Goal: Information Seeking & Learning: Compare options

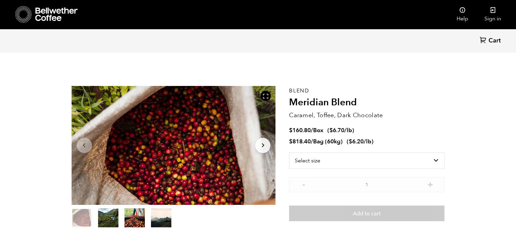
click at [57, 13] on icon at bounding box center [56, 14] width 42 height 14
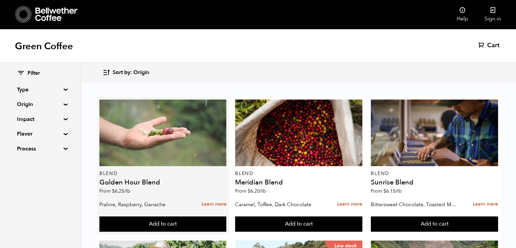
click at [186, 127] on div at bounding box center [162, 132] width 127 height 67
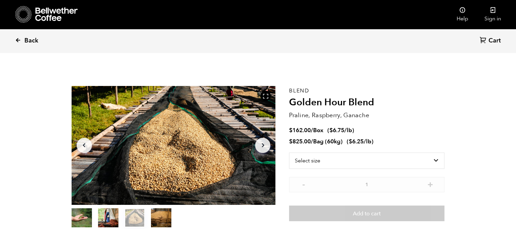
click at [26, 42] on span "Back" at bounding box center [31, 41] width 14 height 8
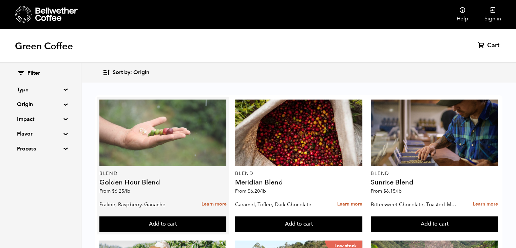
click at [193, 145] on div at bounding box center [162, 132] width 127 height 67
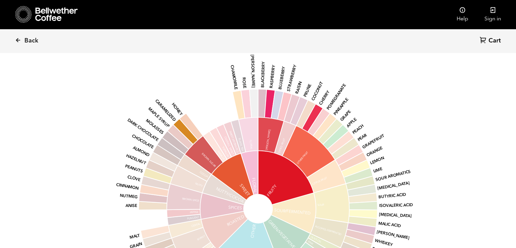
click at [396, 121] on icon "base Fruity Sour/Fermented Green/Vegetative Other Roasted Spices Nutty/Cocoa Sw…" at bounding box center [258, 208] width 355 height 288
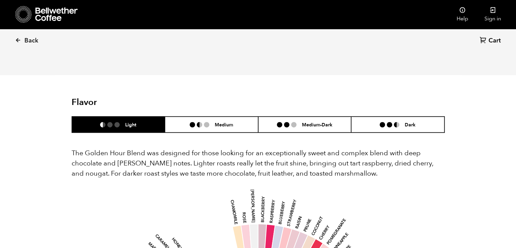
scroll to position [339, 0]
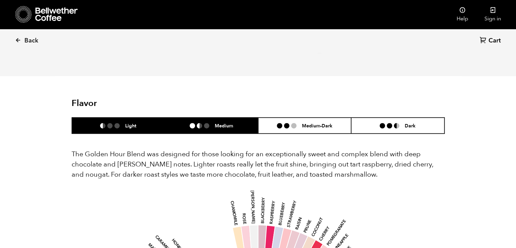
click at [201, 130] on li "Medium" at bounding box center [211, 125] width 93 height 16
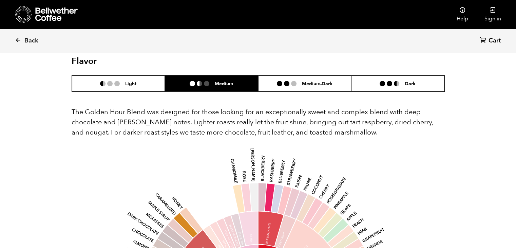
scroll to position [373, 0]
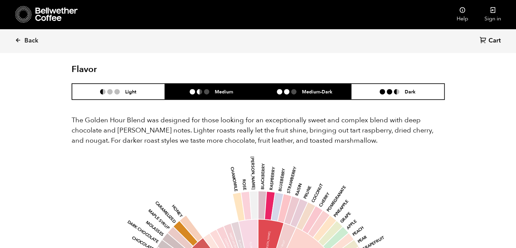
click at [296, 93] on li at bounding box center [293, 91] width 5 height 5
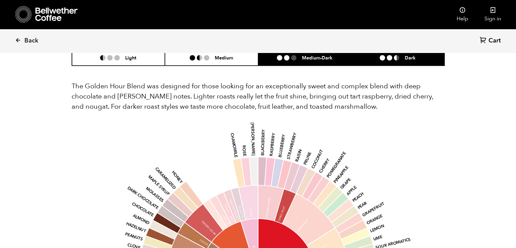
click at [402, 60] on li "Dark" at bounding box center [397, 58] width 93 height 16
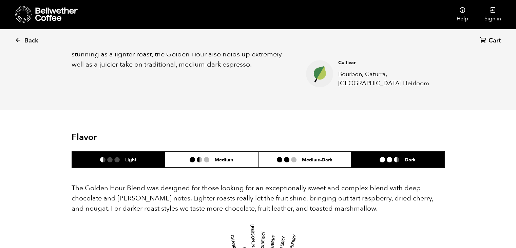
click at [122, 157] on ul at bounding box center [112, 159] width 25 height 5
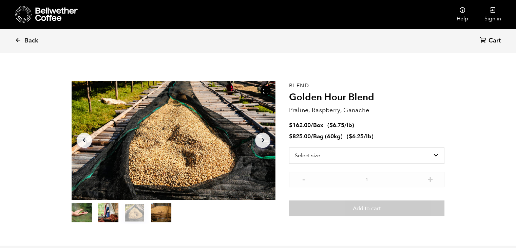
scroll to position [0, 0]
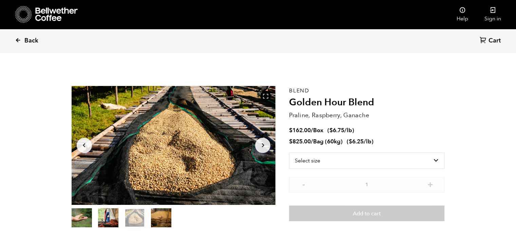
click at [19, 40] on icon at bounding box center [18, 40] width 6 height 6
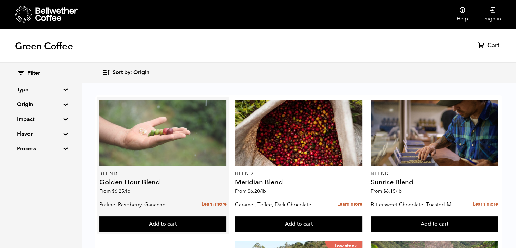
click at [181, 142] on div at bounding box center [162, 132] width 127 height 67
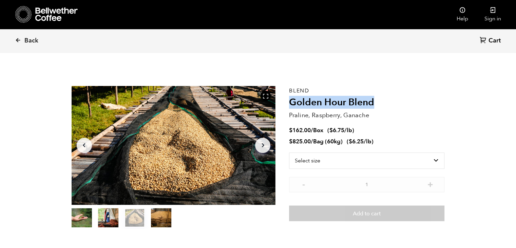
drag, startPoint x: 291, startPoint y: 102, endPoint x: 380, endPoint y: 103, distance: 89.6
click at [380, 103] on h2 "Golden Hour Blend" at bounding box center [366, 103] width 155 height 12
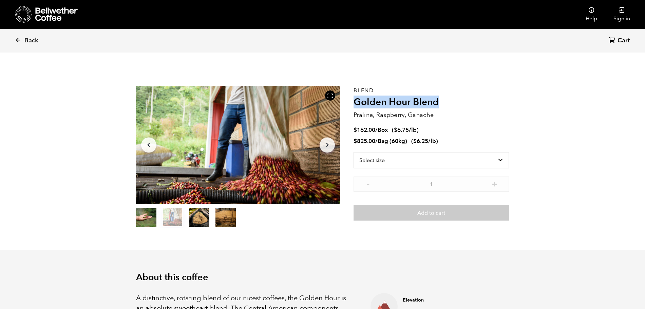
drag, startPoint x: 440, startPoint y: 101, endPoint x: 356, endPoint y: 105, distance: 84.2
click at [356, 105] on h2 "Golden Hour Blend" at bounding box center [431, 103] width 155 height 12
copy h2 "Golden Hour Blend"
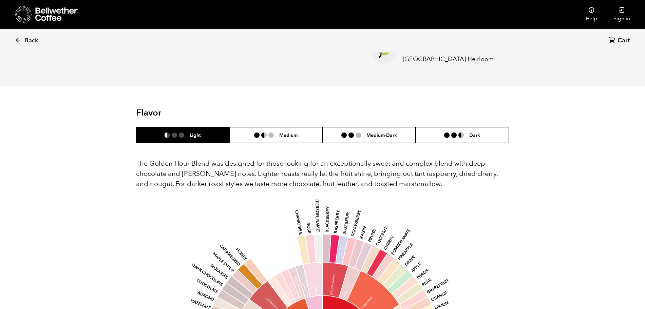
scroll to position [339, 0]
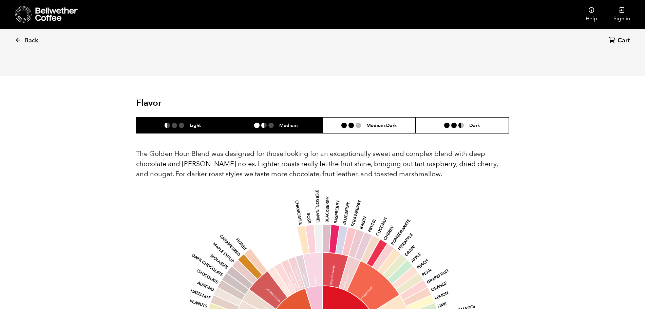
click at [266, 124] on li at bounding box center [263, 125] width 5 height 5
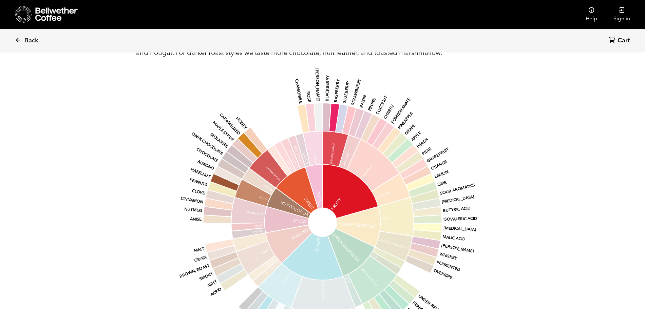
scroll to position [467, 0]
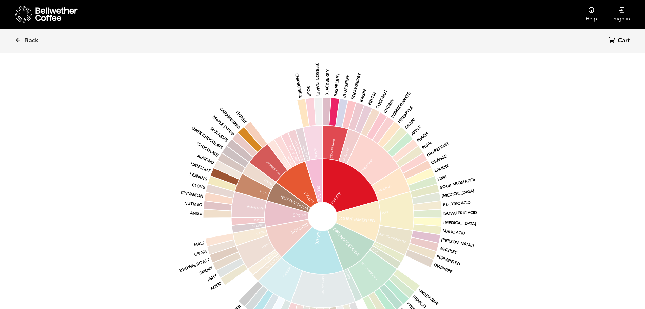
click at [234, 168] on icon at bounding box center [231, 163] width 28 height 21
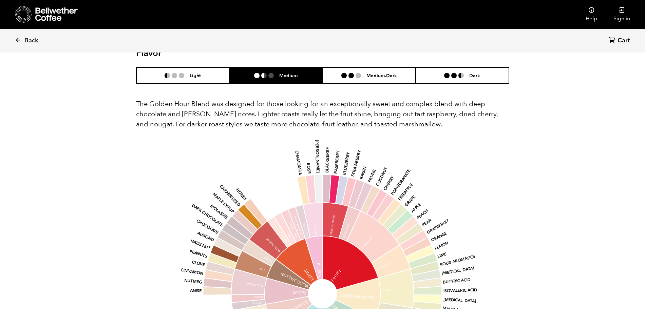
scroll to position [382, 0]
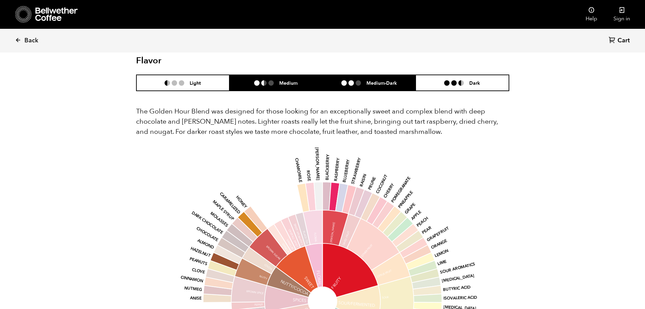
click at [350, 81] on li at bounding box center [351, 82] width 5 height 5
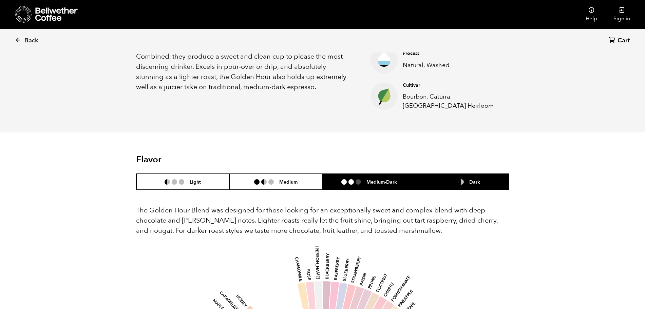
scroll to position [297, 0]
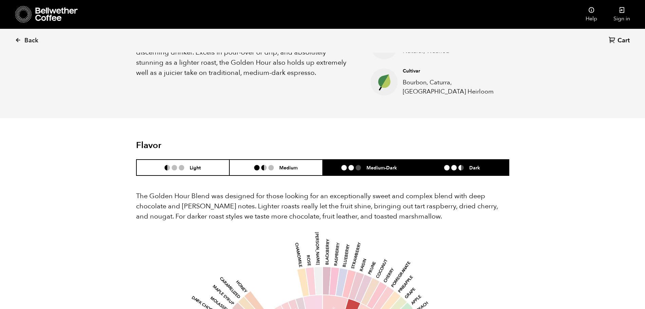
click at [485, 165] on li "Dark" at bounding box center [462, 168] width 93 height 16
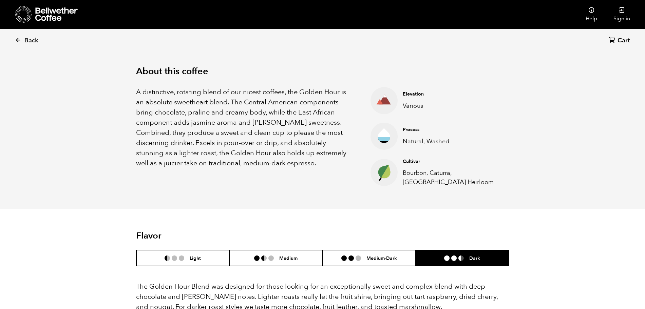
scroll to position [170, 0]
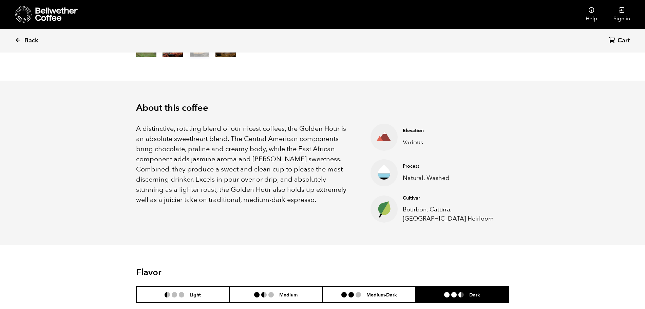
click at [31, 44] on span "Back" at bounding box center [31, 41] width 14 height 8
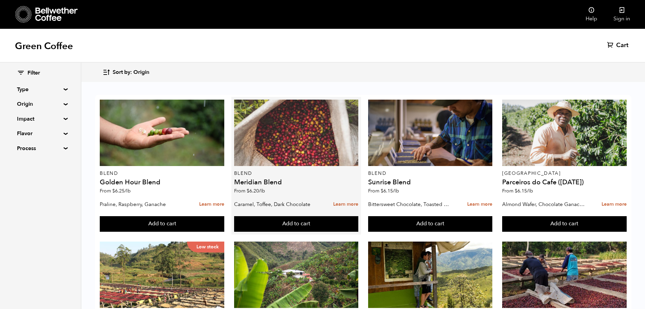
click at [307, 143] on div at bounding box center [296, 133] width 125 height 67
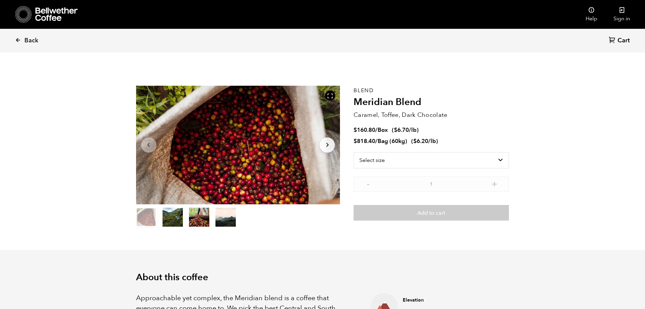
scroll to position [295, 361]
drag, startPoint x: 355, startPoint y: 100, endPoint x: 427, endPoint y: 102, distance: 72.0
click at [427, 102] on h2 "Meridian Blend" at bounding box center [431, 103] width 155 height 12
copy h2 "Meridian Blend"
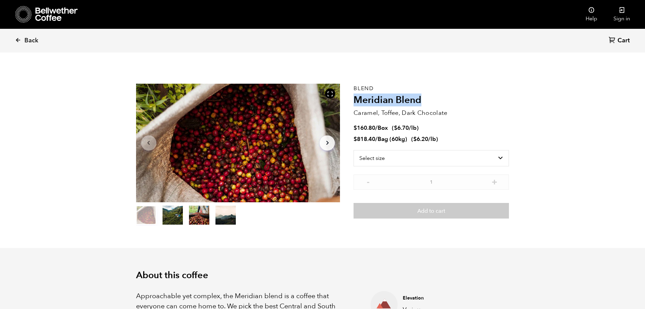
scroll to position [0, 0]
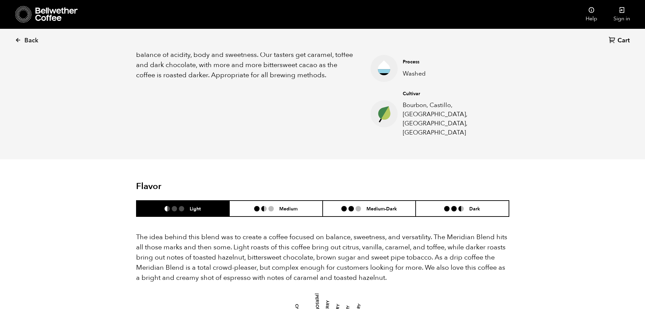
scroll to position [212, 0]
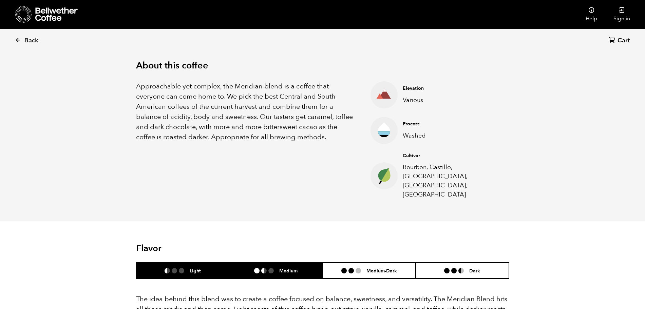
click at [275, 268] on div "Medium" at bounding box center [275, 271] width 43 height 6
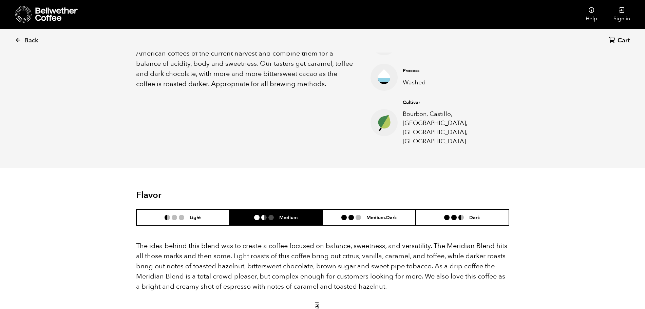
scroll to position [255, 0]
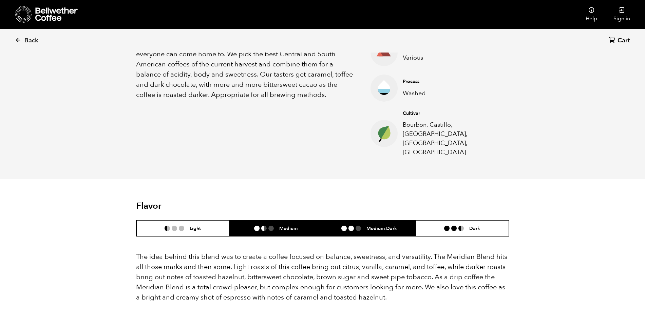
click at [389, 226] on h6 "Medium-Dark" at bounding box center [382, 229] width 31 height 6
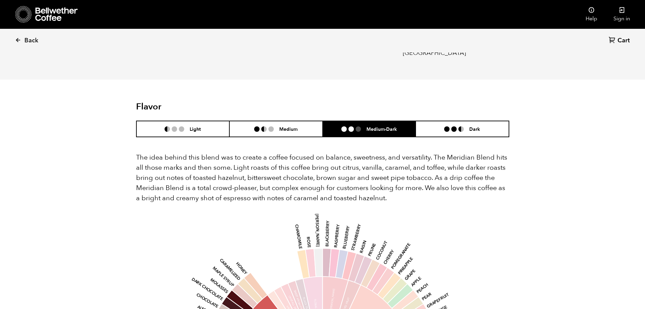
scroll to position [382, 0]
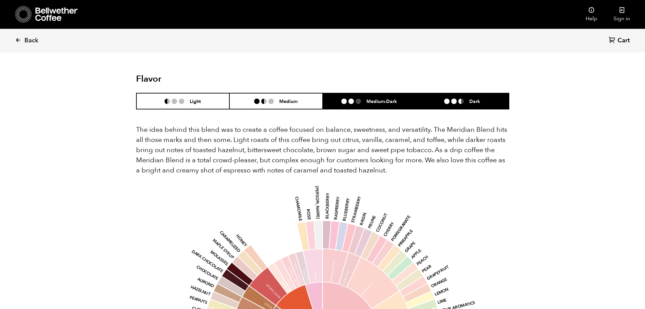
click at [475, 98] on h6 "Dark" at bounding box center [474, 101] width 11 height 6
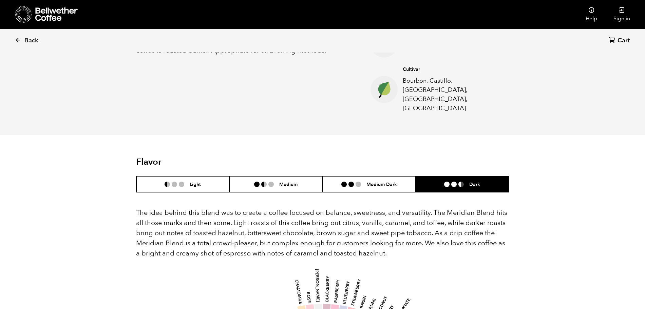
scroll to position [297, 0]
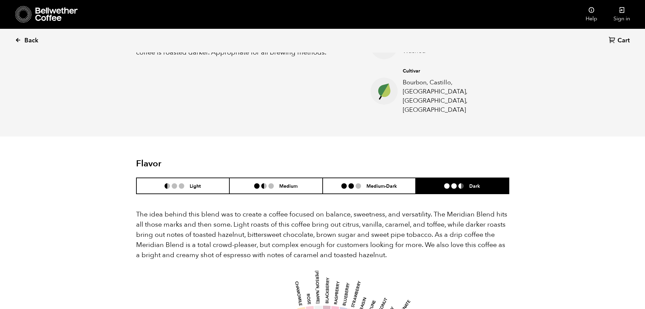
click at [23, 39] on link "Back" at bounding box center [36, 40] width 42 height 23
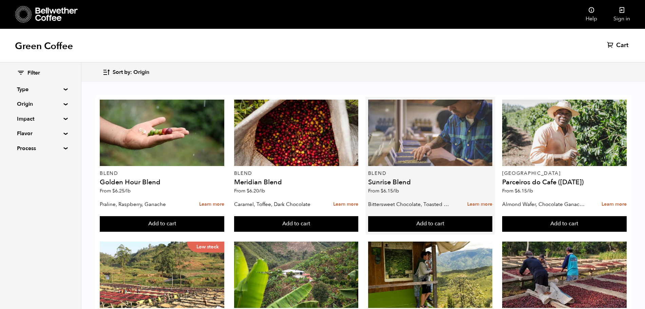
click at [427, 143] on div at bounding box center [430, 133] width 125 height 67
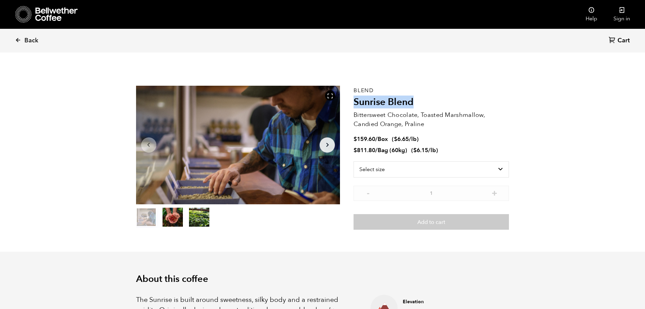
drag, startPoint x: 418, startPoint y: 106, endPoint x: 356, endPoint y: 104, distance: 62.1
click at [356, 104] on h2 "Sunrise Blend" at bounding box center [431, 103] width 155 height 12
copy h2 "Sunrise Blend"
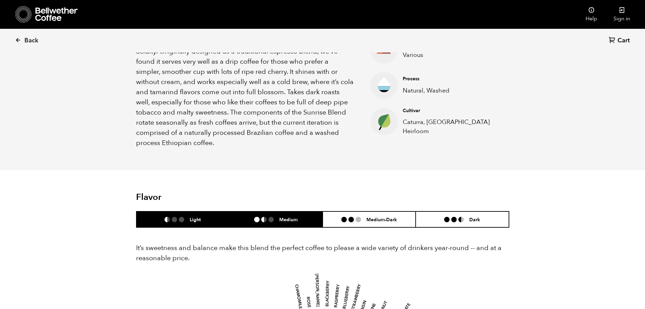
scroll to position [297, 0]
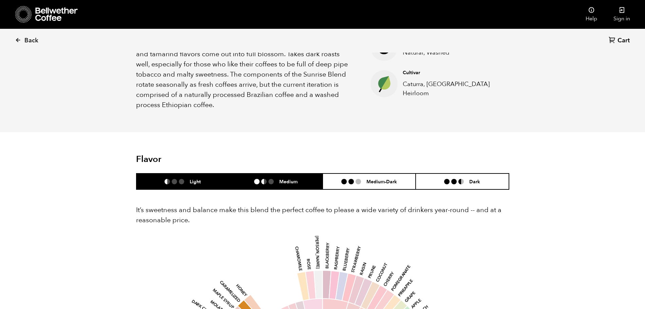
click at [277, 182] on ul at bounding box center [266, 181] width 25 height 5
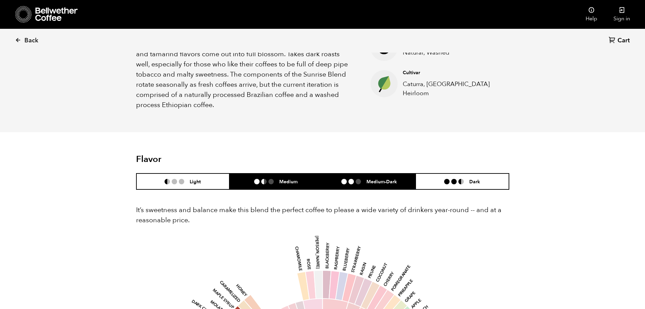
click at [363, 188] on li "Medium-Dark" at bounding box center [369, 182] width 93 height 16
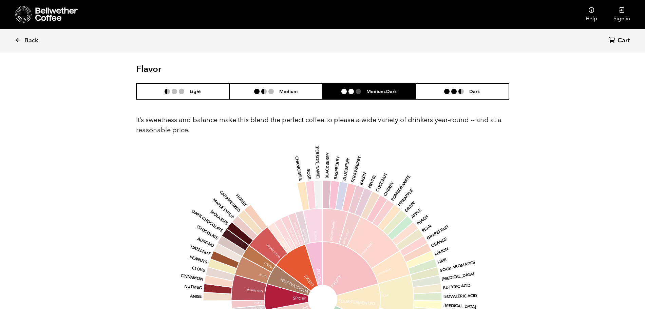
scroll to position [382, 0]
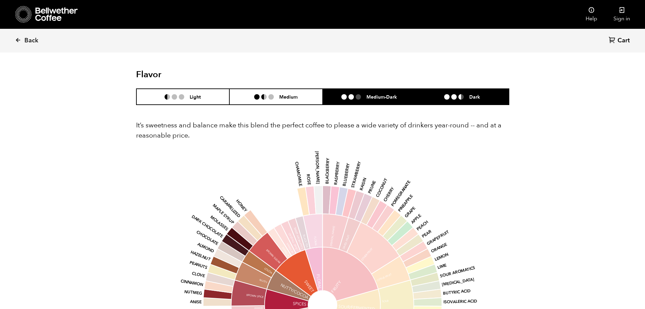
click at [475, 95] on h6 "Dark" at bounding box center [474, 97] width 11 height 6
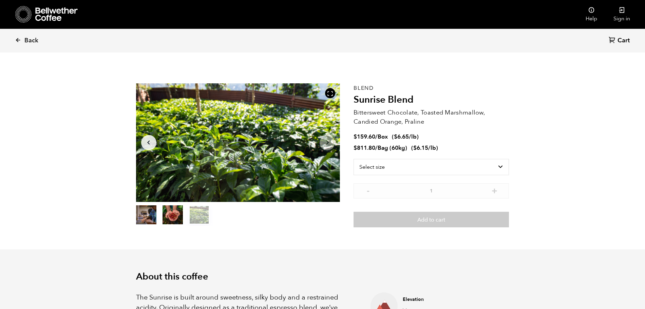
scroll to position [85, 0]
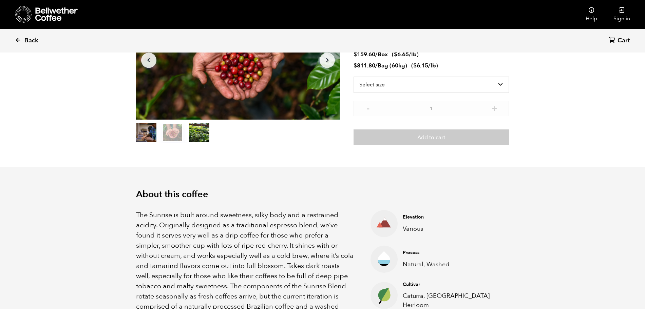
click at [30, 41] on span "Back" at bounding box center [31, 41] width 14 height 8
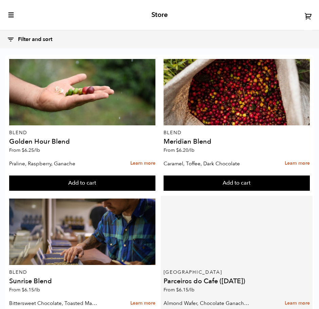
scroll to position [85, 0]
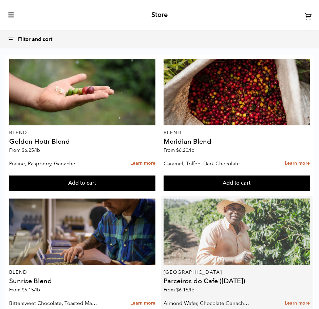
click at [226, 199] on div at bounding box center [237, 232] width 147 height 67
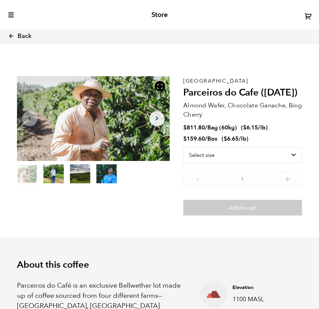
scroll to position [292, 278]
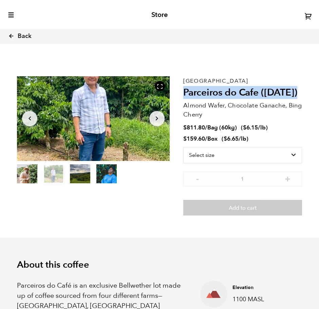
drag, startPoint x: 184, startPoint y: 89, endPoint x: 321, endPoint y: 93, distance: 137.2
copy h2 "Parceiros do Cafe ([DATE])"
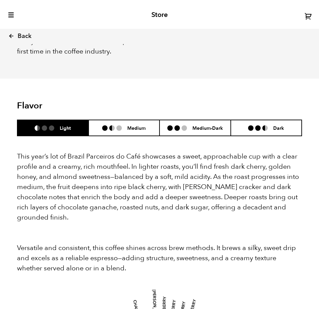
scroll to position [572, 0]
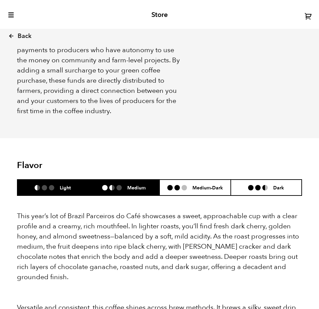
click at [131, 185] on h6 "Medium" at bounding box center [136, 188] width 18 height 6
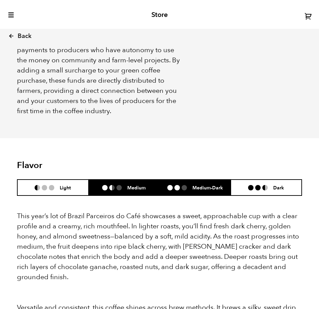
click at [197, 185] on h6 "Medium-Dark" at bounding box center [207, 188] width 31 height 6
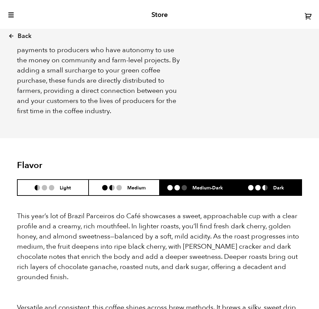
click at [283, 185] on h6 "Dark" at bounding box center [278, 188] width 11 height 6
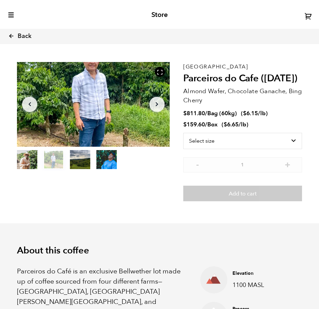
scroll to position [0, 0]
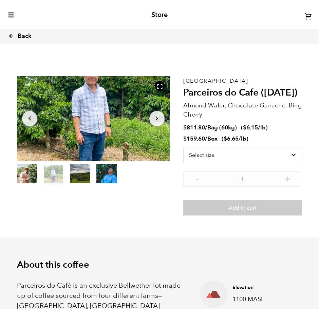
click at [12, 37] on icon at bounding box center [11, 36] width 6 height 6
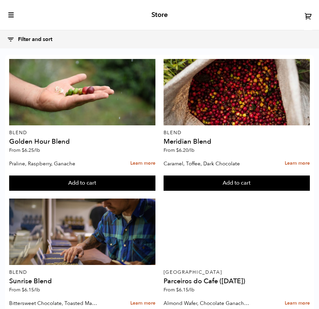
scroll to position [212, 0]
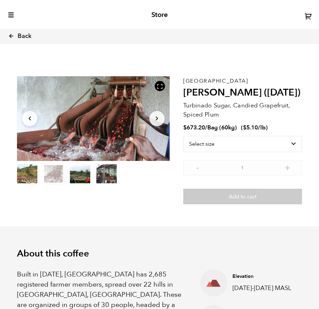
drag, startPoint x: 183, startPoint y: 91, endPoint x: 210, endPoint y: 102, distance: 29.1
click at [210, 102] on section "Item 2 of 4 Arrow Left Arrow Right item 0 item 1 item 2 item 3 Item 2 of 4 Buru…" at bounding box center [159, 140] width 319 height 172
click at [210, 99] on h2 "[PERSON_NAME] ([DATE])" at bounding box center [242, 93] width 119 height 12
drag, startPoint x: 204, startPoint y: 104, endPoint x: 183, endPoint y: 93, distance: 23.5
click at [183, 93] on h2 "Kayanza Gakenke (MAR 25)" at bounding box center [242, 93] width 119 height 12
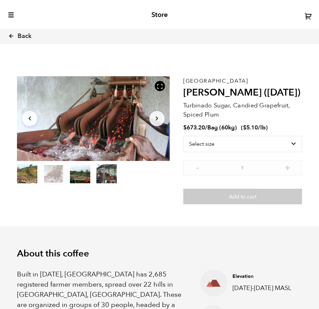
copy h2 "Kayanza Gakenke (MAR 25)"
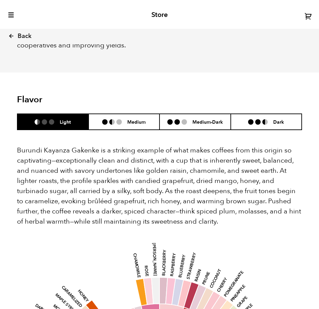
scroll to position [382, 0]
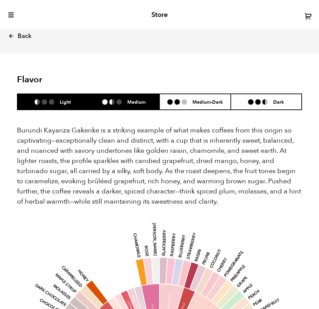
click at [130, 105] on h6 "Medium" at bounding box center [136, 102] width 18 height 6
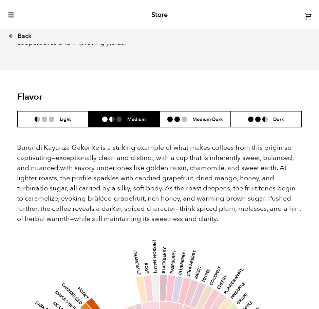
scroll to position [339, 0]
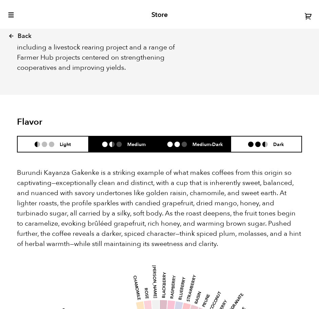
click at [195, 152] on li "Medium-Dark" at bounding box center [194, 144] width 71 height 16
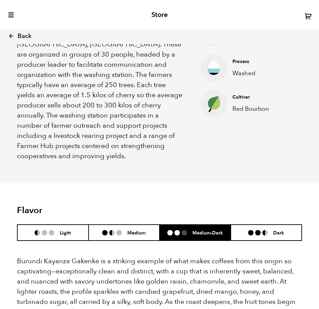
scroll to position [297, 0]
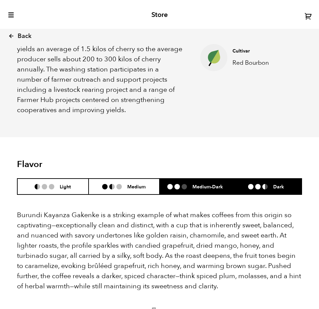
click at [258, 190] on li at bounding box center [257, 186] width 5 height 5
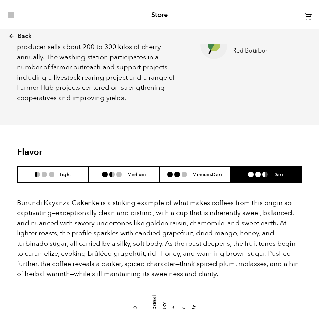
scroll to position [382, 0]
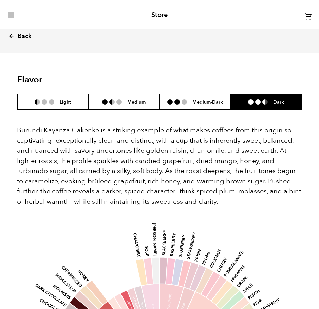
click at [19, 39] on span "Back" at bounding box center [25, 36] width 14 height 8
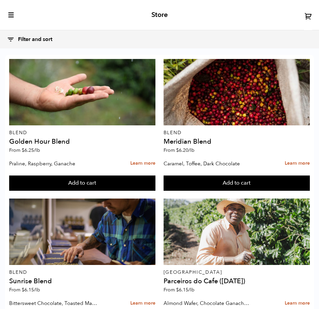
scroll to position [212, 0]
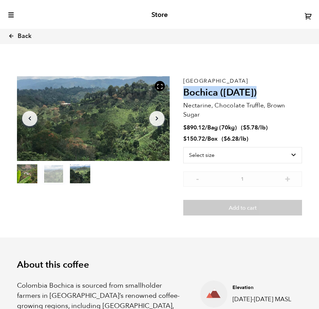
drag, startPoint x: 186, startPoint y: 90, endPoint x: 268, endPoint y: 92, distance: 82.1
click at [268, 92] on h2 "Bochica ([DATE])" at bounding box center [242, 93] width 119 height 12
copy h2 "Bochica ([DATE])"
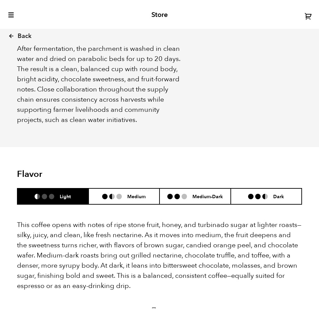
scroll to position [339, 0]
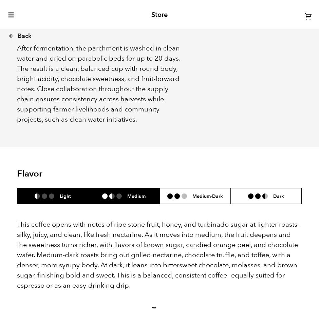
click at [138, 193] on h6 "Medium" at bounding box center [136, 196] width 18 height 6
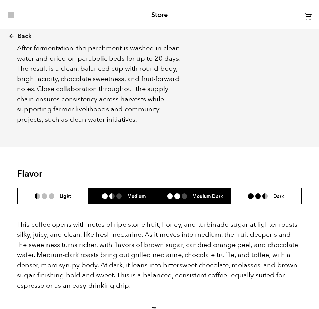
click at [194, 193] on h6 "Medium-Dark" at bounding box center [207, 196] width 31 height 6
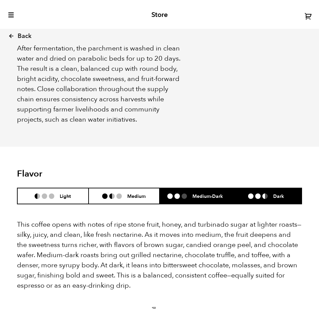
click at [245, 188] on li "Dark" at bounding box center [266, 196] width 71 height 16
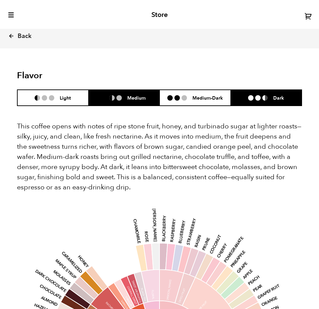
scroll to position [551, 0]
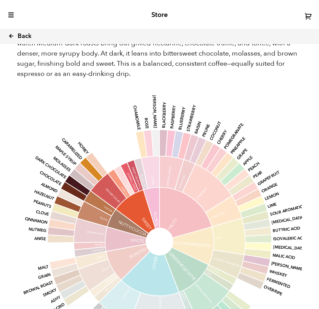
click at [15, 36] on link "Back" at bounding box center [29, 36] width 42 height 23
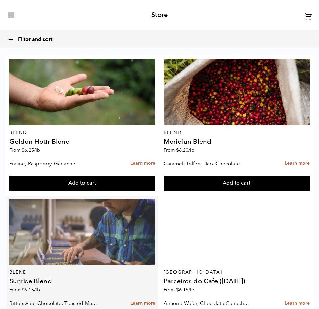
scroll to position [297, 0]
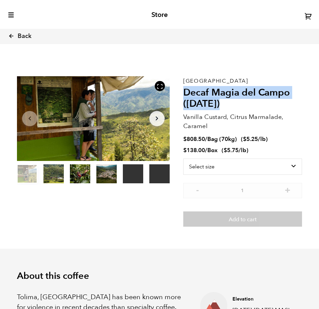
drag, startPoint x: 184, startPoint y: 91, endPoint x: 228, endPoint y: 105, distance: 46.2
click at [228, 105] on h2 "Decaf Magia del Campo ([DATE])" at bounding box center [242, 98] width 119 height 23
copy h2 "Decaf Magia del Campo ([DATE])"
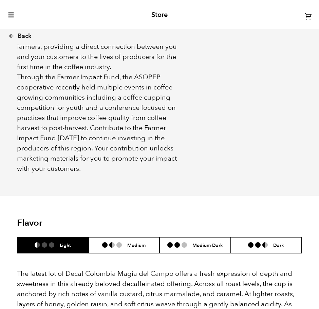
scroll to position [636, 0]
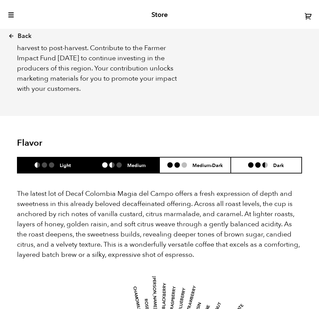
click at [120, 168] on li at bounding box center [118, 165] width 5 height 5
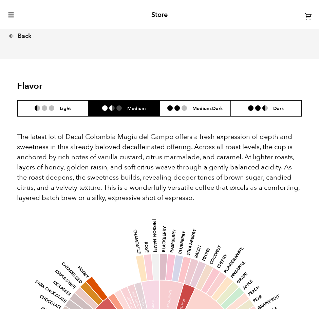
scroll to position [679, 0]
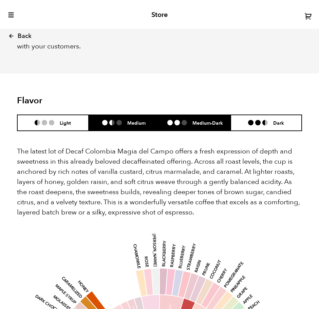
click at [184, 127] on li "Medium-Dark" at bounding box center [194, 123] width 71 height 16
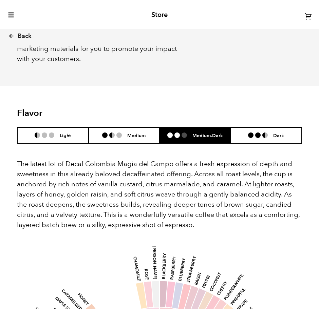
scroll to position [636, 0]
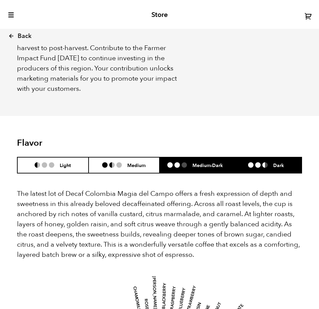
click at [279, 159] on li "Dark" at bounding box center [266, 165] width 71 height 16
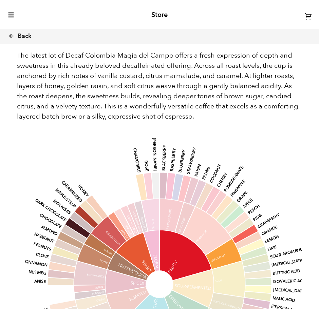
scroll to position [848, 0]
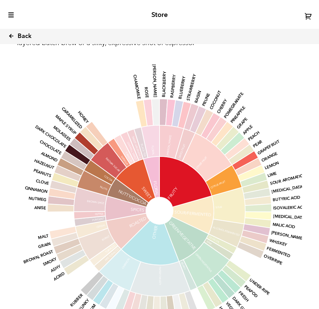
click at [12, 38] on icon at bounding box center [11, 36] width 6 height 6
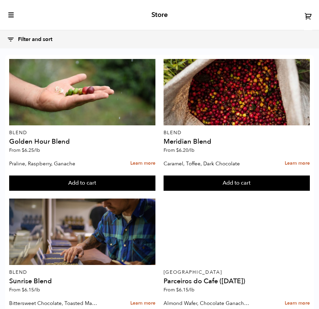
scroll to position [424, 0]
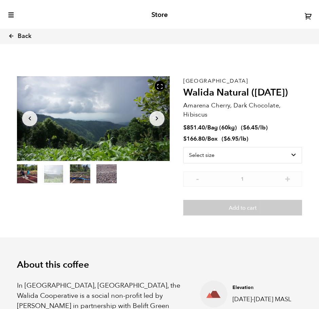
scroll to position [33643, 33658]
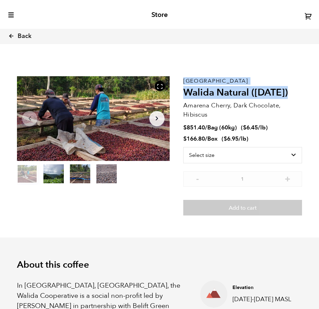
drag, startPoint x: 183, startPoint y: 90, endPoint x: 293, endPoint y: 89, distance: 110.0
click at [293, 89] on section "Item 1 of 4 Arrow Left Arrow Right item 0 item 1 item 2 item 3 Item 1 of 4 East…" at bounding box center [159, 146] width 319 height 184
click at [293, 89] on h2 "Walida Natural ([DATE])" at bounding box center [242, 93] width 119 height 12
drag, startPoint x: 293, startPoint y: 89, endPoint x: 183, endPoint y: 91, distance: 109.3
click at [183, 91] on h2 "Walida Natural ([DATE])" at bounding box center [242, 93] width 119 height 12
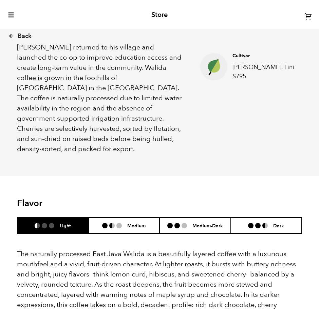
scroll to position [297, 0]
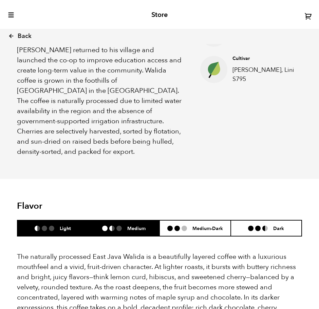
click at [129, 226] on h6 "Medium" at bounding box center [136, 229] width 18 height 6
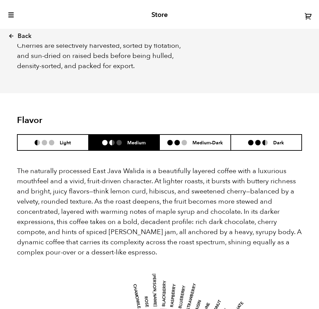
scroll to position [382, 0]
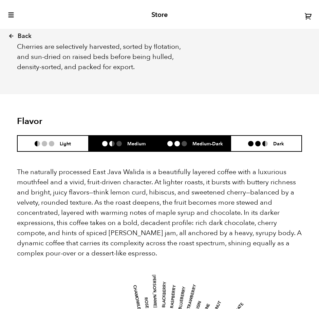
click at [197, 141] on h6 "Medium-Dark" at bounding box center [207, 144] width 31 height 6
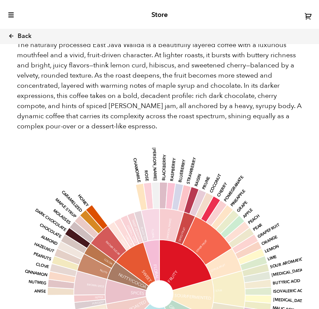
scroll to position [594, 0]
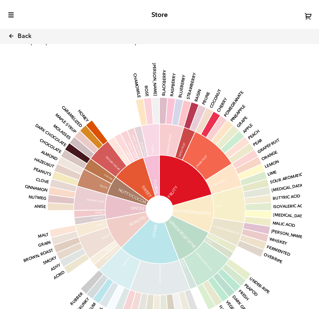
click at [132, 187] on icon at bounding box center [127, 191] width 41 height 29
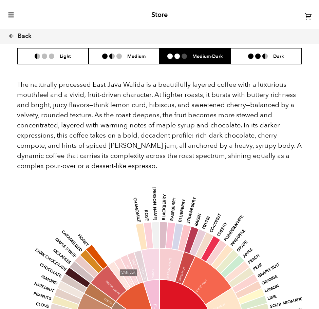
scroll to position [467, 0]
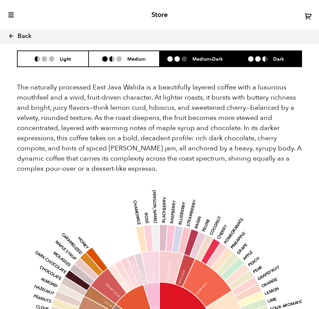
click at [271, 56] on ul at bounding box center [260, 58] width 25 height 5
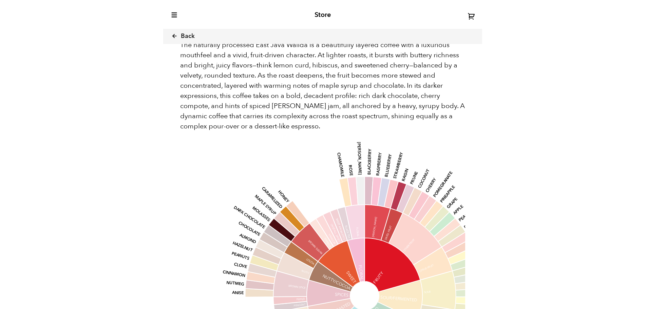
scroll to position [295, 361]
